Goal: Navigation & Orientation: Understand site structure

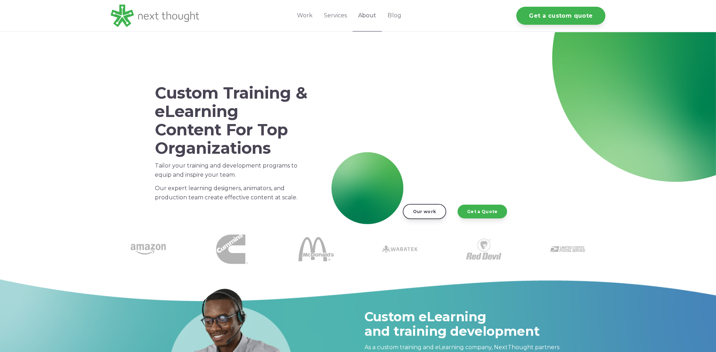
click at [362, 15] on link "About" at bounding box center [366, 15] width 29 height 31
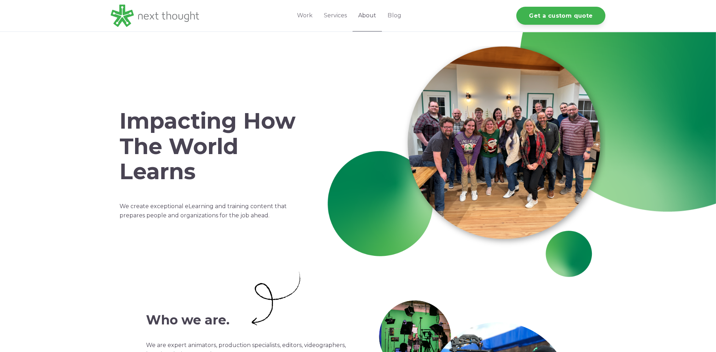
click at [371, 14] on link "About" at bounding box center [366, 15] width 29 height 31
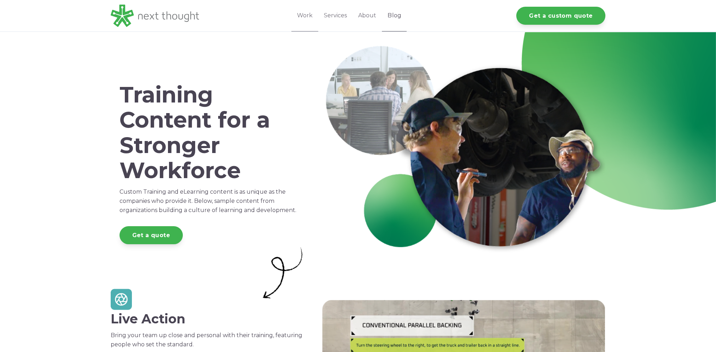
click at [398, 14] on link "Blog" at bounding box center [394, 15] width 25 height 31
